Goal: Task Accomplishment & Management: Manage account settings

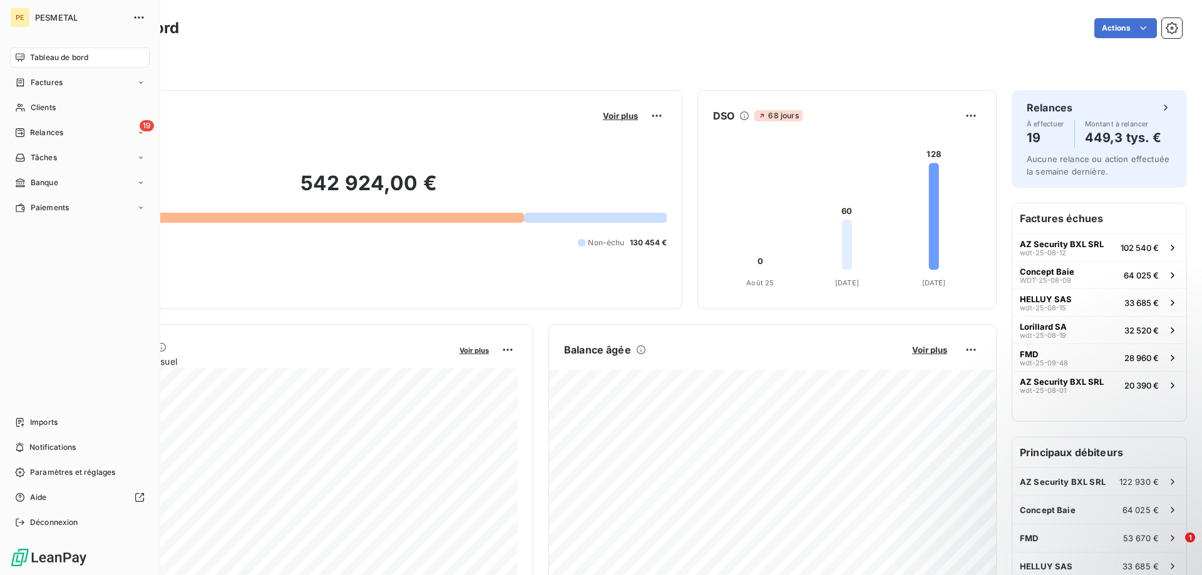
click at [51, 16] on span "PESMETAL" at bounding box center [80, 18] width 90 height 10
click at [52, 59] on span "Tableau de bord" at bounding box center [59, 57] width 58 height 11
click at [41, 85] on span "Factures" at bounding box center [47, 82] width 32 height 11
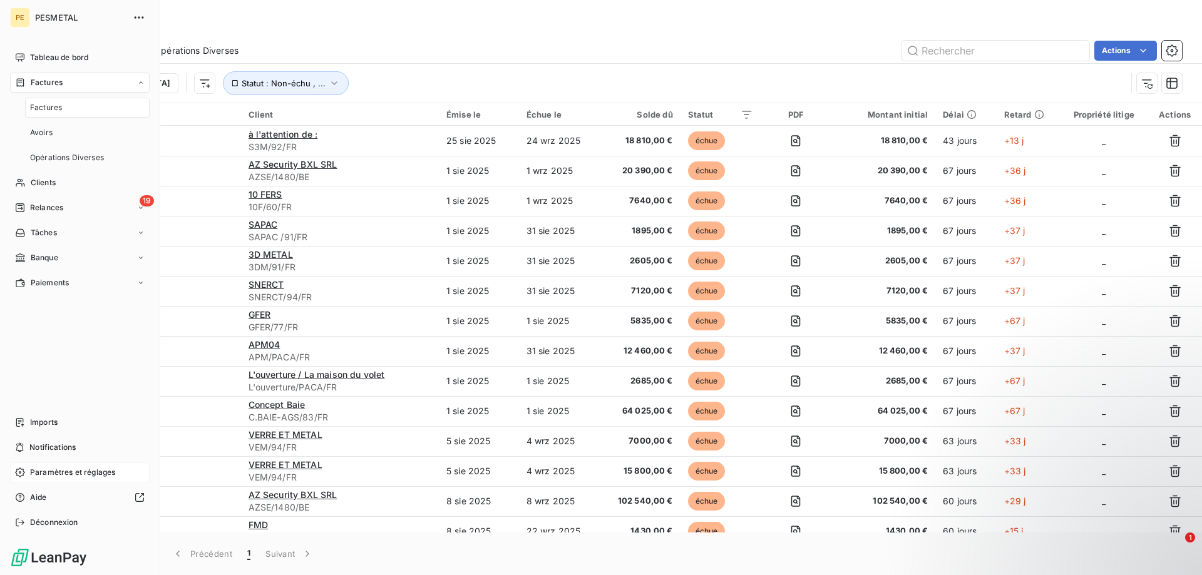
click at [35, 472] on span "Paramètres et réglages" at bounding box center [72, 472] width 85 height 11
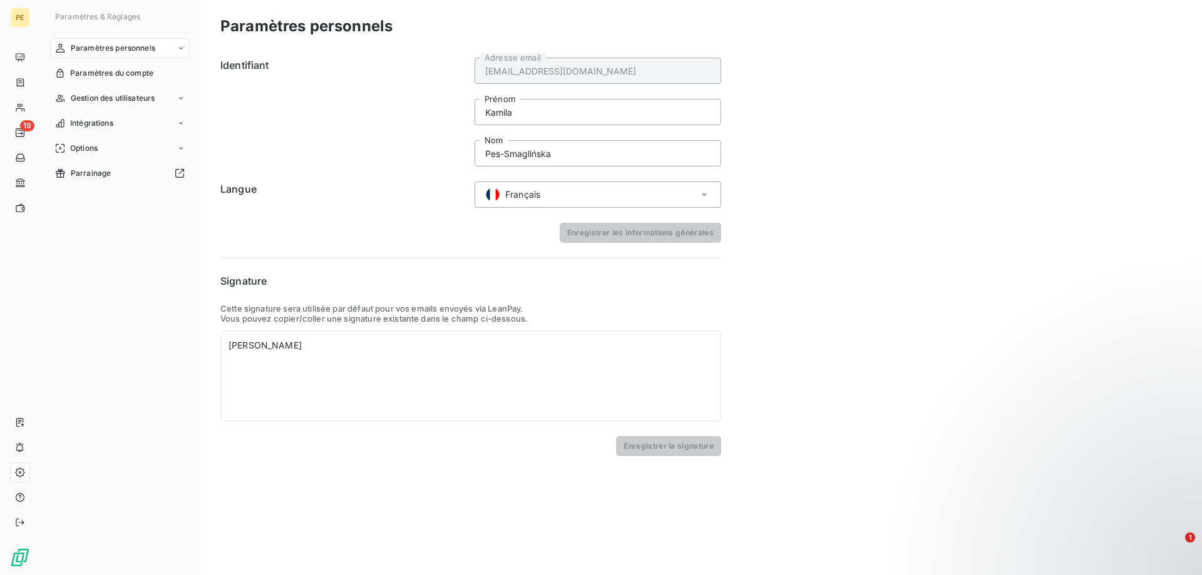
click at [824, 454] on div "Paramètres personnels Identifiant [EMAIL_ADDRESS][DOMAIN_NAME] Adresse email [P…" at bounding box center [701, 287] width 1002 height 575
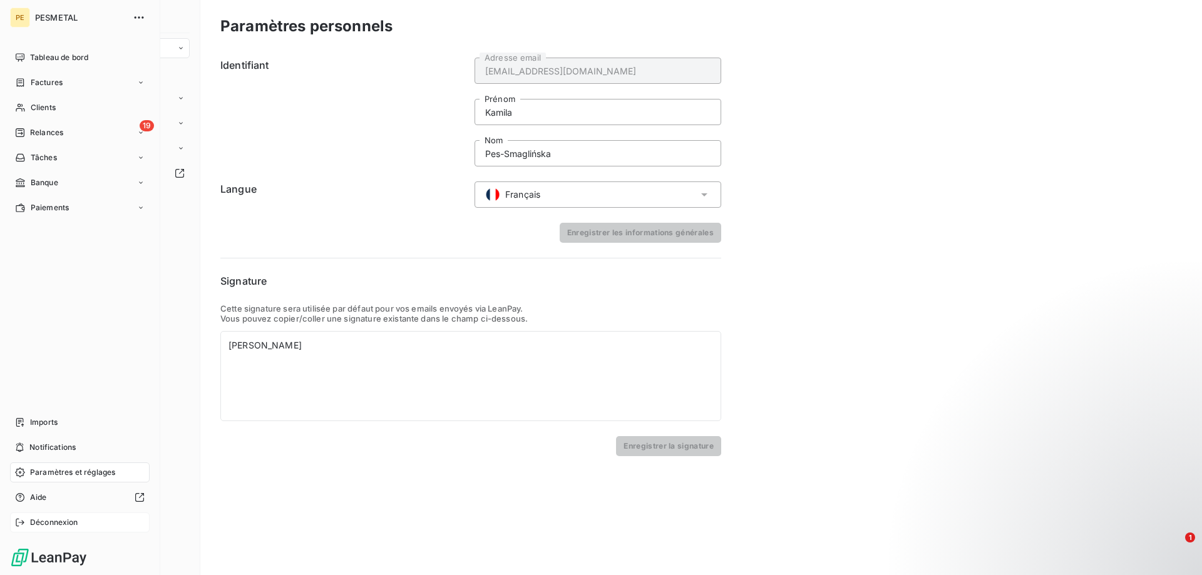
click at [38, 521] on span "Déconnexion" at bounding box center [54, 522] width 48 height 11
